Goal: Entertainment & Leisure: Consume media (video, audio)

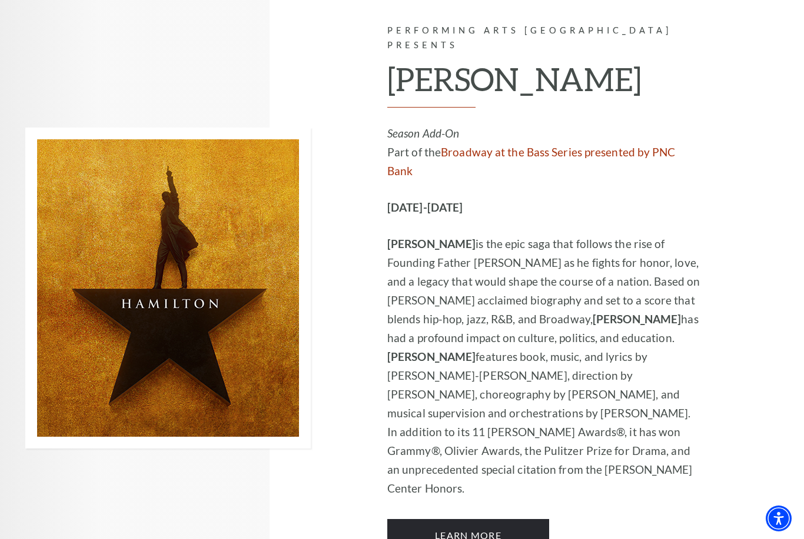
scroll to position [8011, 0]
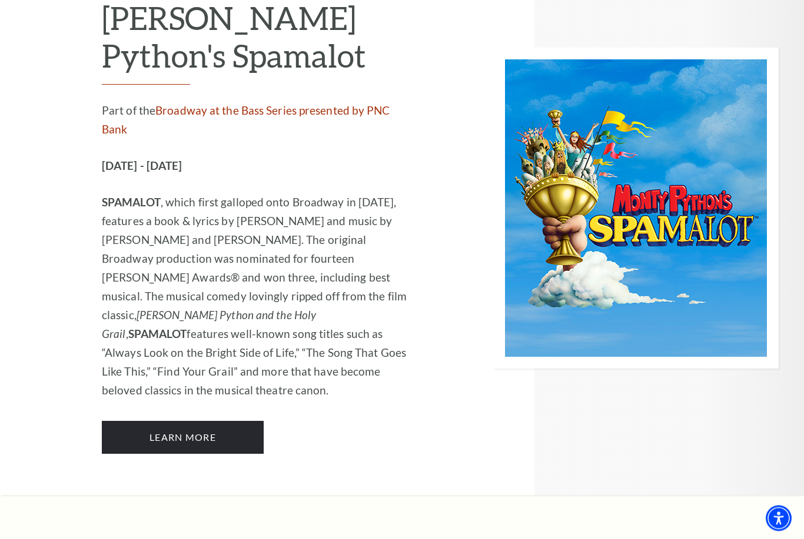
scroll to position [6357, 0]
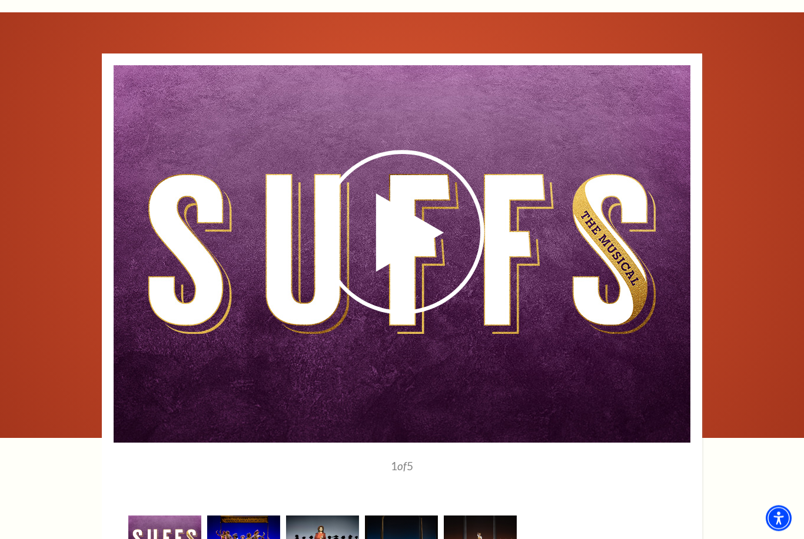
scroll to position [1838, 0]
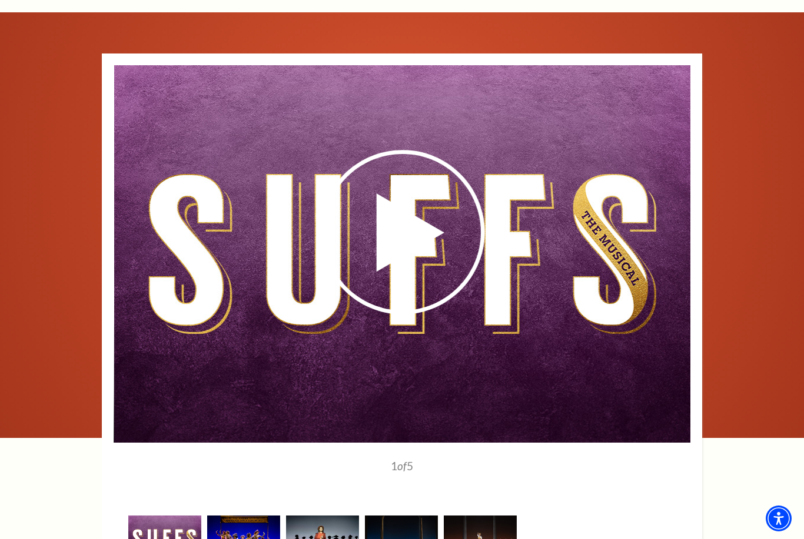
click at [391, 258] on use at bounding box center [402, 233] width 165 height 165
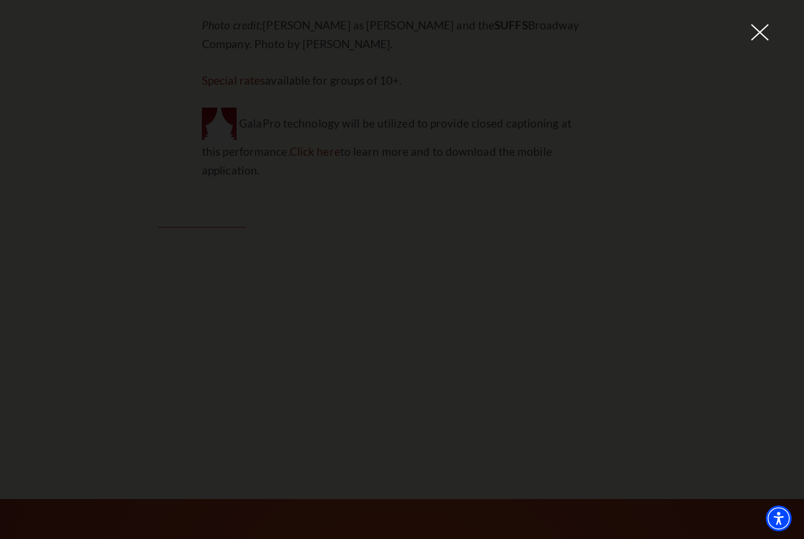
scroll to position [1342, 0]
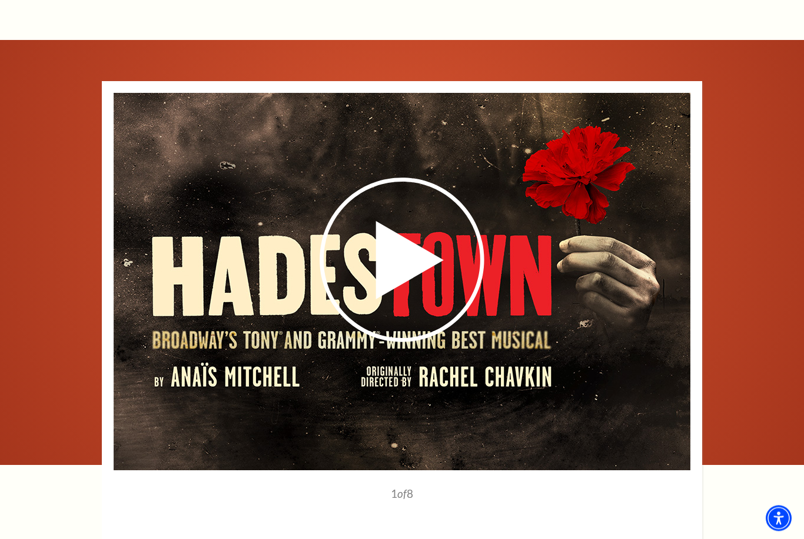
scroll to position [1765, 0]
click at [401, 269] on use at bounding box center [401, 260] width 165 height 165
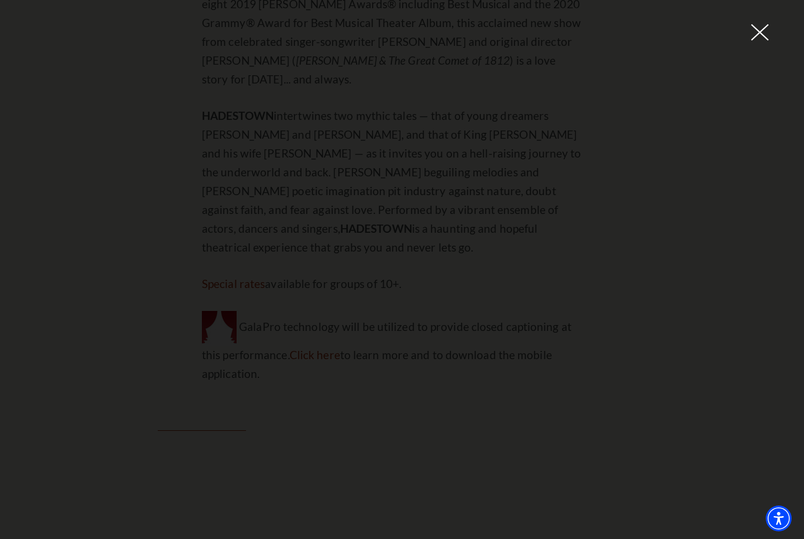
scroll to position [1101, 0]
click at [754, 42] on div at bounding box center [402, 269] width 804 height 539
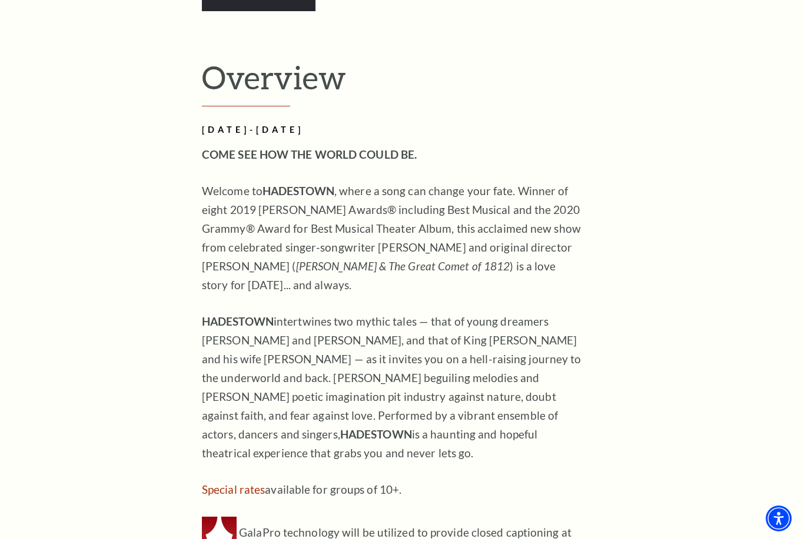
scroll to position [892, 0]
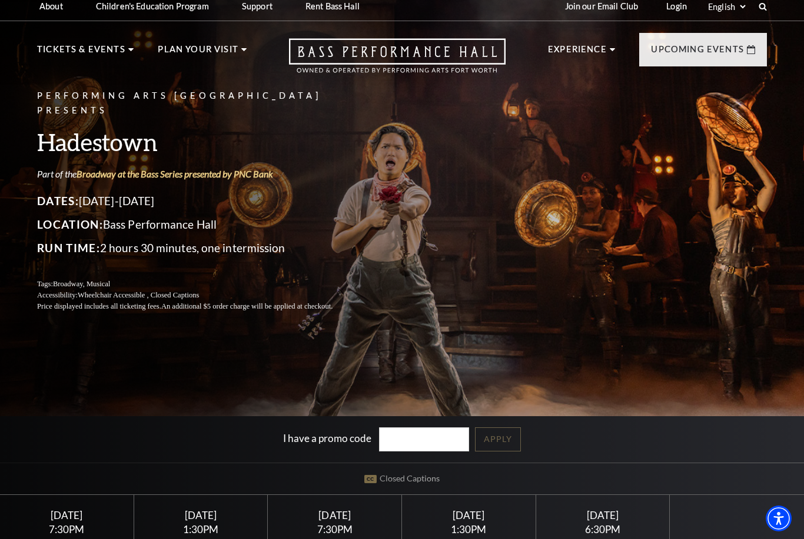
scroll to position [0, 0]
